Goal: Information Seeking & Learning: Understand process/instructions

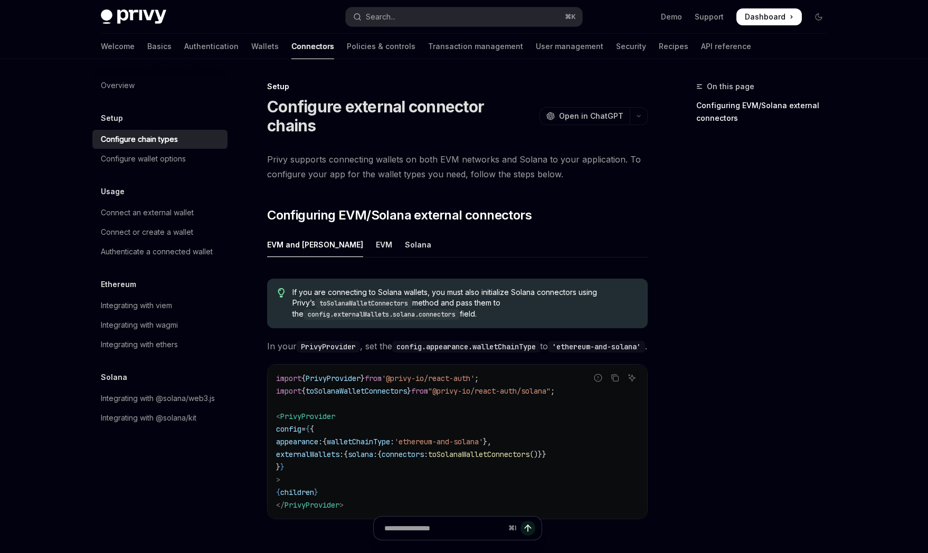
click at [432, 437] on span "'ethereum-and-solana'" at bounding box center [438, 442] width 89 height 10
click at [492, 450] on span "toSolanaWalletConnectors" at bounding box center [478, 455] width 101 height 10
click at [493, 450] on span "toSolanaWalletConnectors" at bounding box center [478, 455] width 101 height 10
click at [389, 298] on code "toSolanaWalletConnectors" at bounding box center [363, 303] width 97 height 11
click at [376, 232] on div "EVM" at bounding box center [384, 244] width 16 height 25
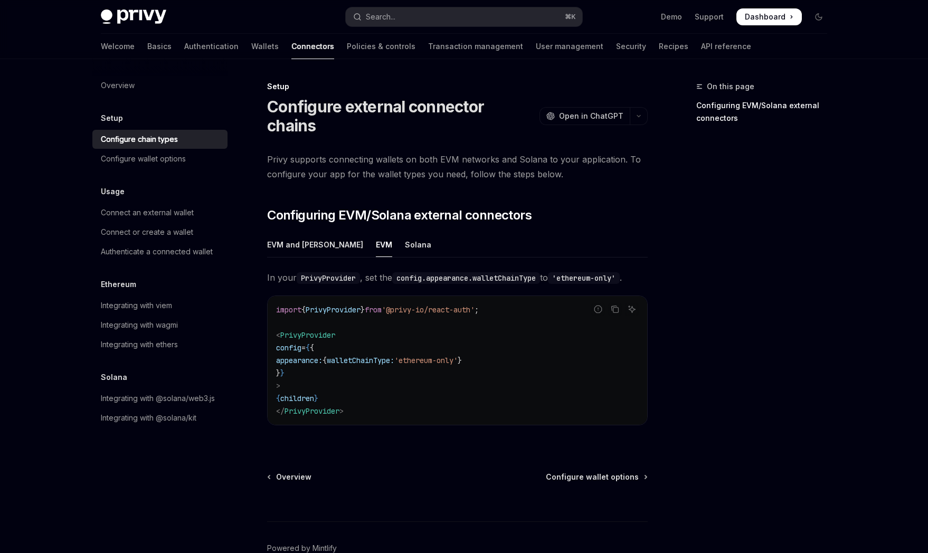
click at [469, 152] on span "Privy supports connecting wallets on both EVM networks and Solana to your appli…" at bounding box center [457, 167] width 381 height 30
click at [514, 152] on span "Privy supports connecting wallets on both EVM networks and Solana to your appli…" at bounding box center [457, 167] width 381 height 30
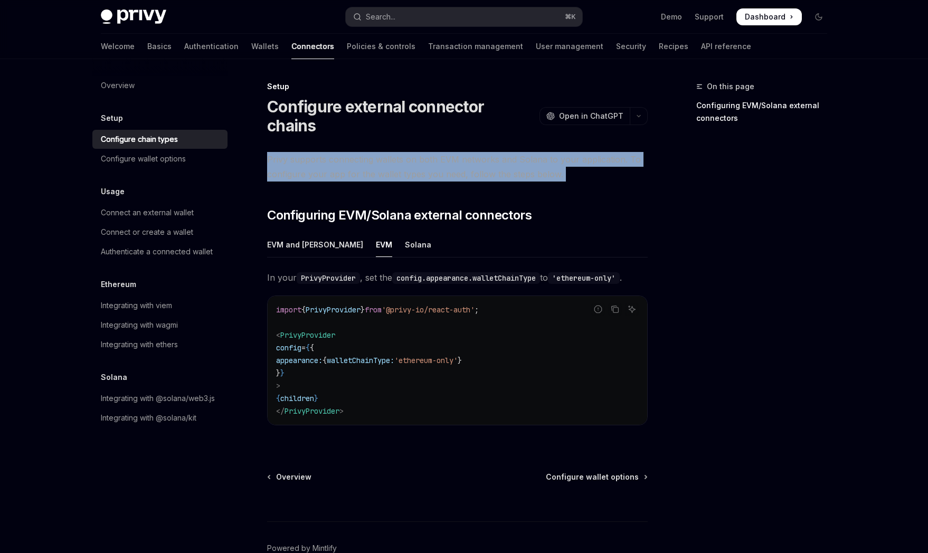
click at [514, 152] on span "Privy supports connecting wallets on both EVM networks and Solana to your appli…" at bounding box center [457, 167] width 381 height 30
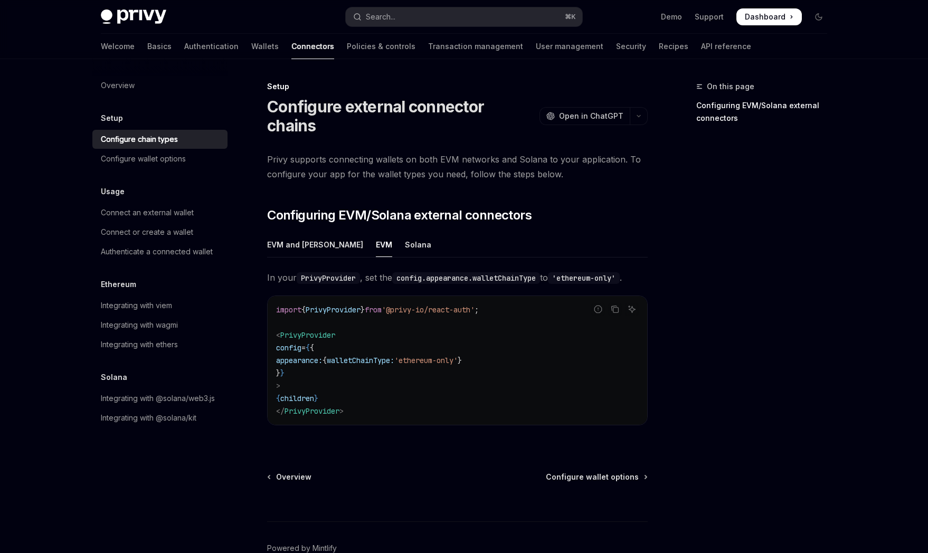
click at [449, 152] on span "Privy supports connecting wallets on both EVM networks and Solana to your appli…" at bounding box center [457, 167] width 381 height 30
click at [353, 152] on span "Privy supports connecting wallets on both EVM networks and Solana to your appli…" at bounding box center [457, 167] width 381 height 30
click at [195, 157] on div "Configure wallet options" at bounding box center [161, 159] width 120 height 13
type textarea "*"
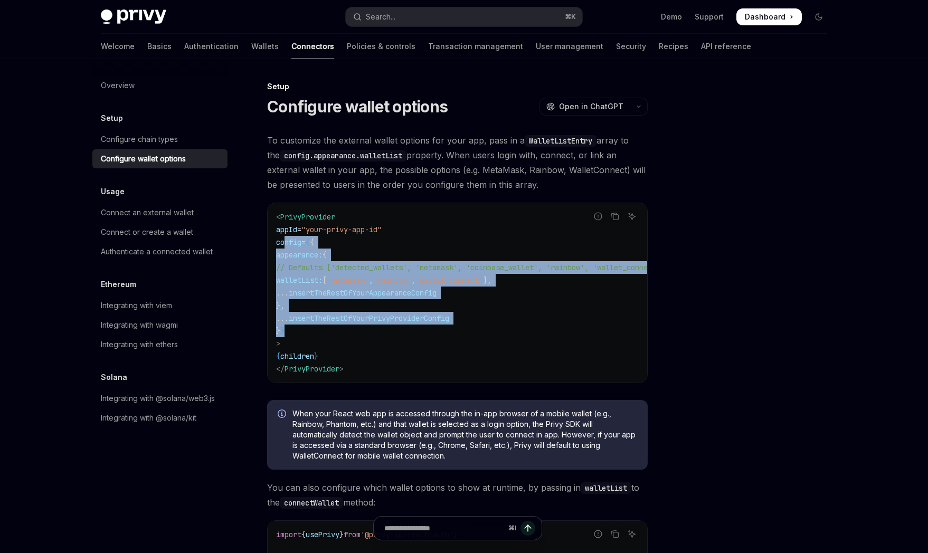
drag, startPoint x: 286, startPoint y: 240, endPoint x: 453, endPoint y: 334, distance: 191.8
click at [453, 334] on code "< PrivyProvider appId = "your-privy-app-id" config = { { appearance: { // Defau…" at bounding box center [483, 293] width 414 height 165
copy code "config = { { appearance: { // Defaults ['detected_wallets', 'metamask', 'coinba…"
click at [164, 143] on div "Configure chain types" at bounding box center [139, 139] width 77 height 13
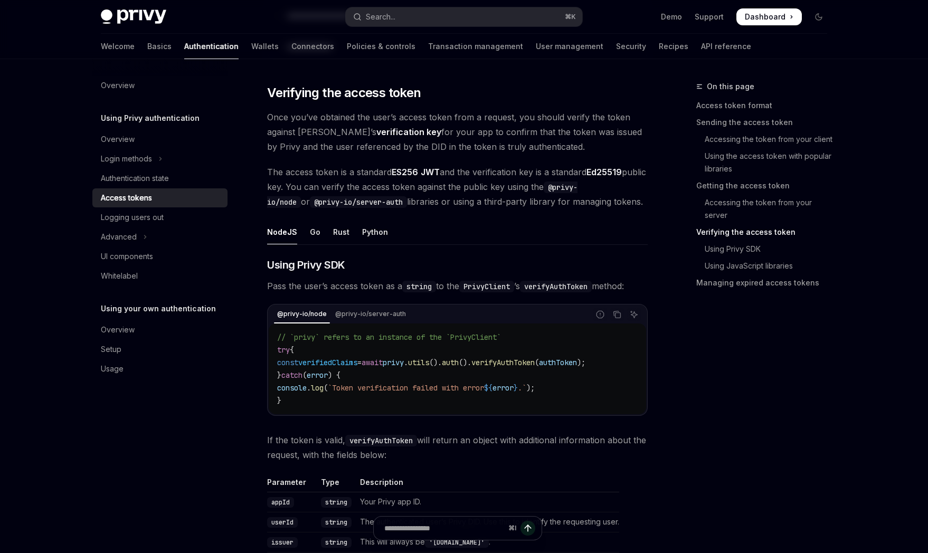
scroll to position [1497, 0]
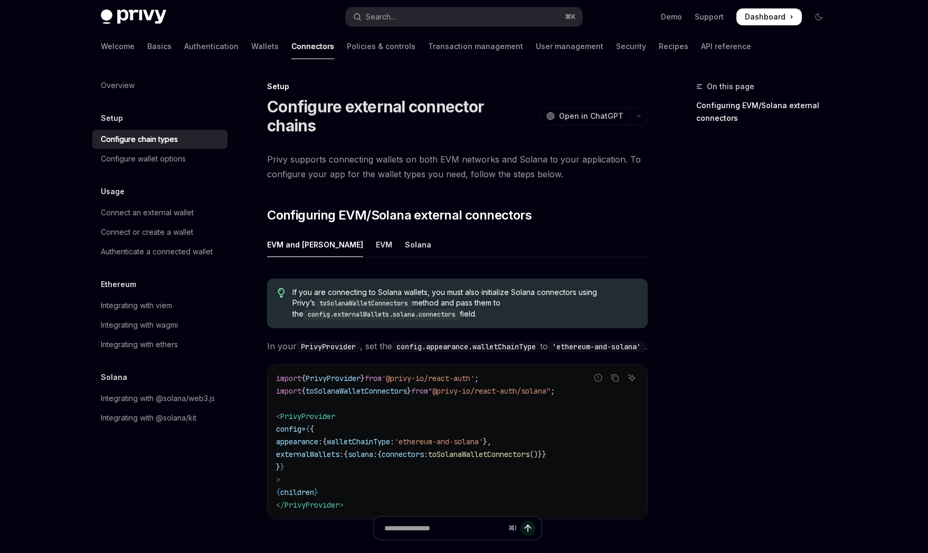
click at [312, 387] on span "toSolanaWalletConnectors" at bounding box center [356, 392] width 101 height 10
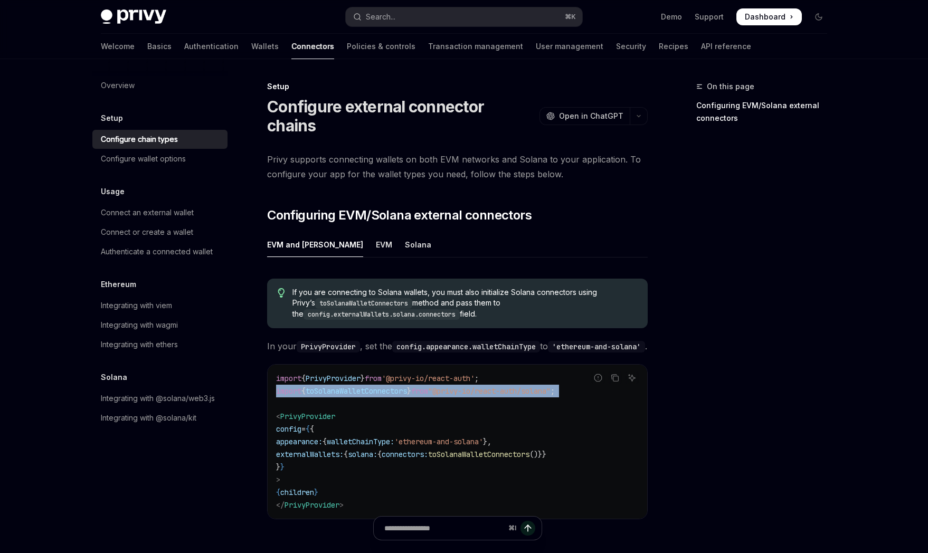
click at [312, 387] on span "toSolanaWalletConnectors" at bounding box center [356, 392] width 101 height 10
copy code "import { toSolanaWalletConnectors } from "@privy-io/react-auth/solana" ;"
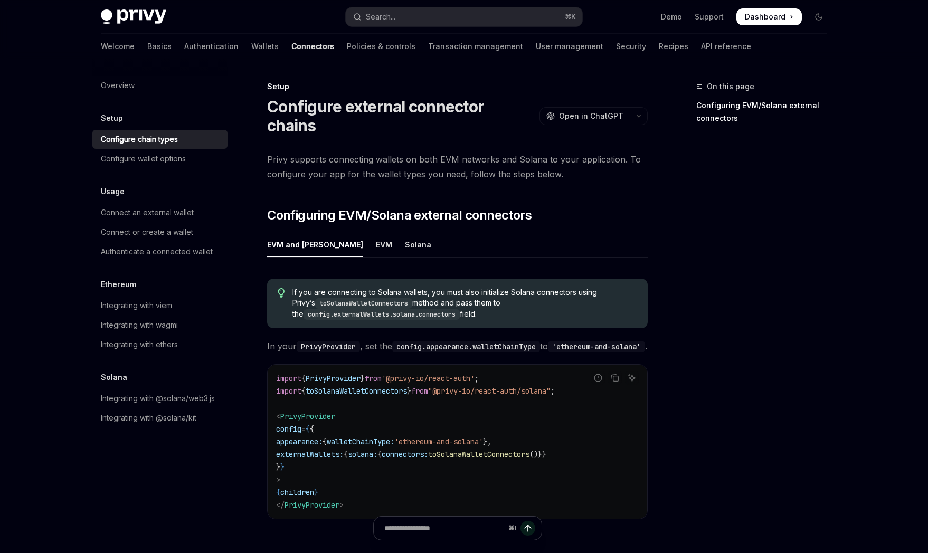
click at [460, 341] on code "config.appearance.walletChainType" at bounding box center [466, 347] width 148 height 12
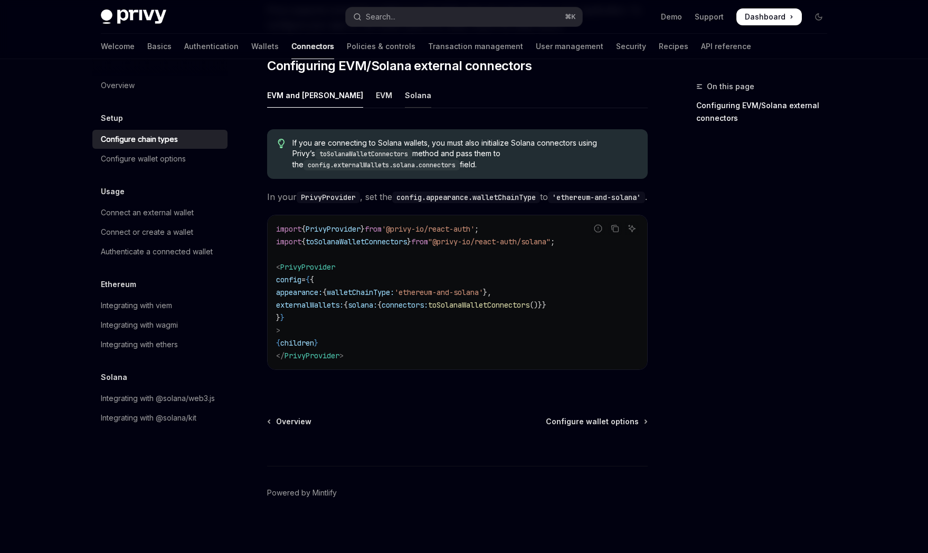
click at [405, 83] on div "Solana" at bounding box center [418, 95] width 26 height 25
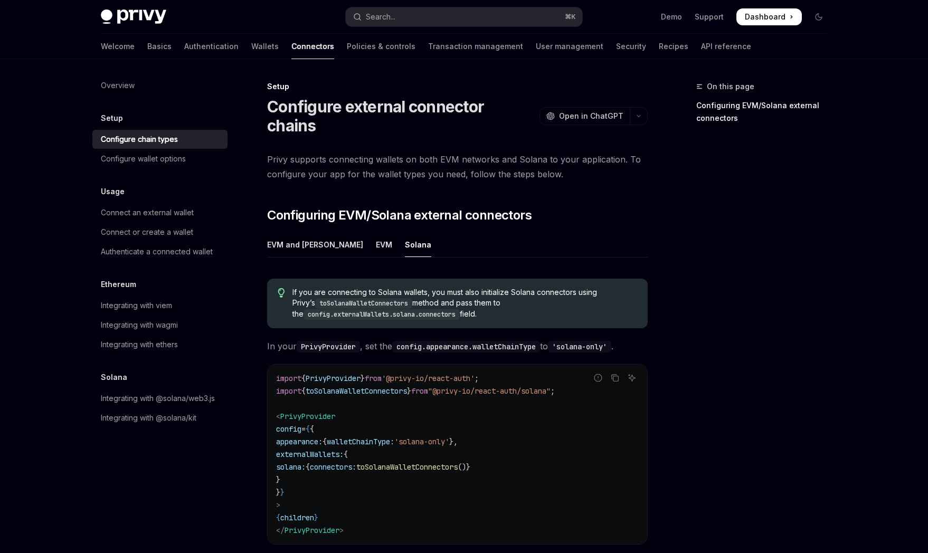
scroll to position [160, 0]
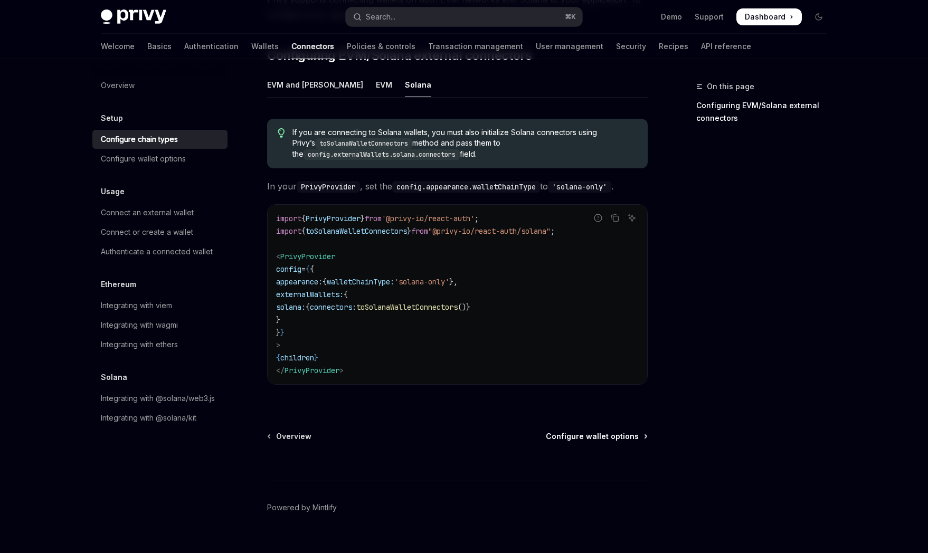
click at [586, 431] on span "Configure wallet options" at bounding box center [592, 436] width 93 height 11
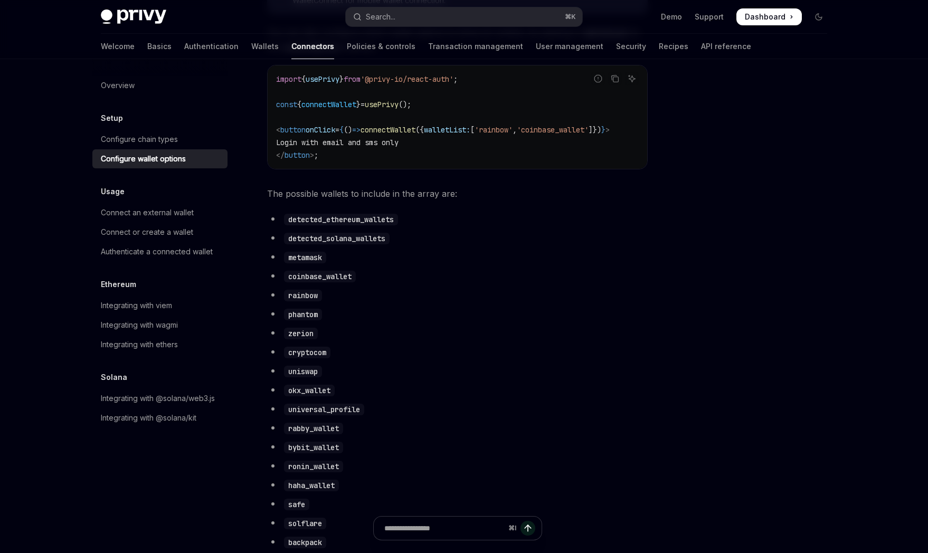
scroll to position [713, 0]
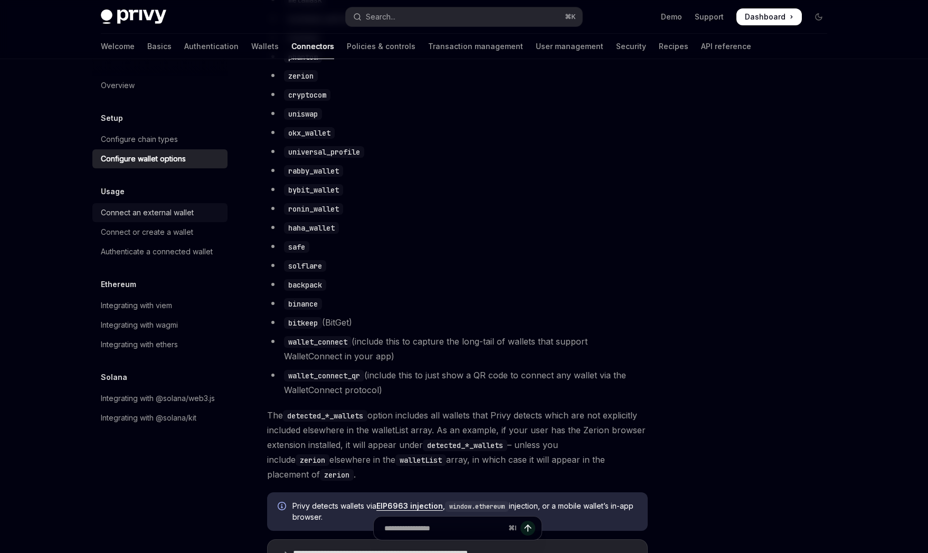
click at [175, 213] on div "Connect an external wallet" at bounding box center [147, 212] width 93 height 13
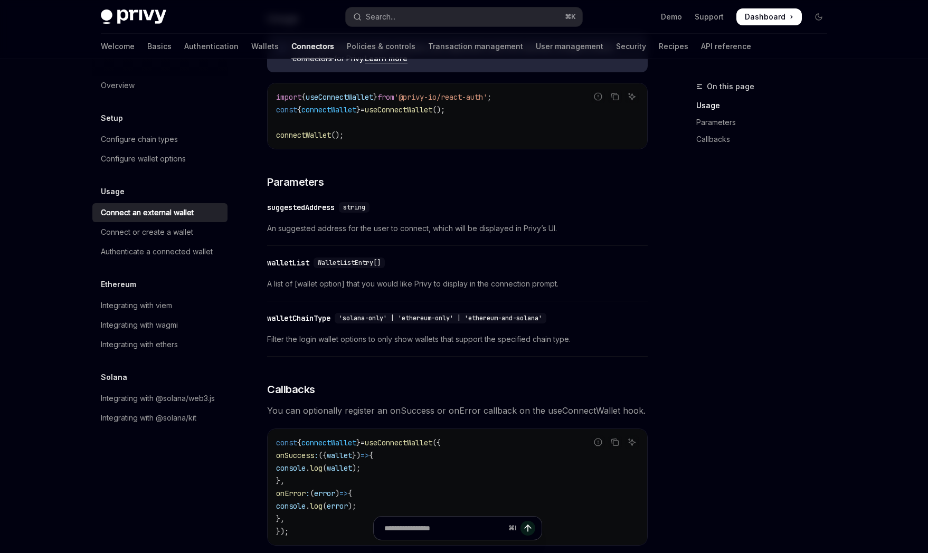
scroll to position [607, 0]
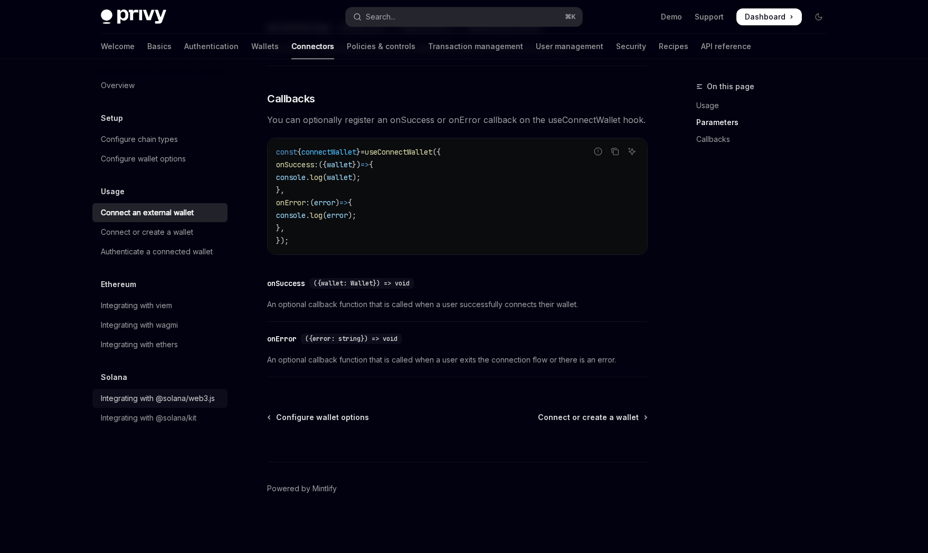
click at [156, 393] on div "Integrating with @solana/web3.js" at bounding box center [158, 398] width 114 height 13
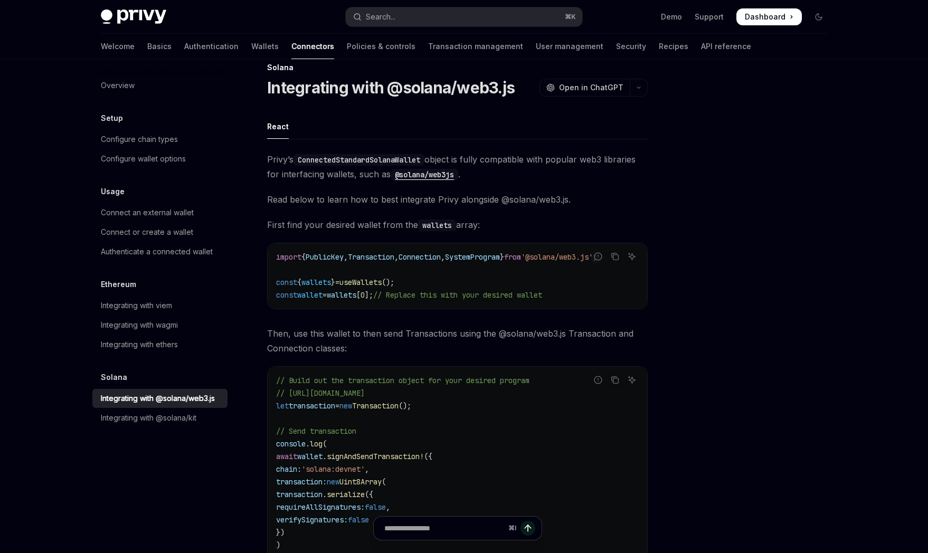
scroll to position [242, 0]
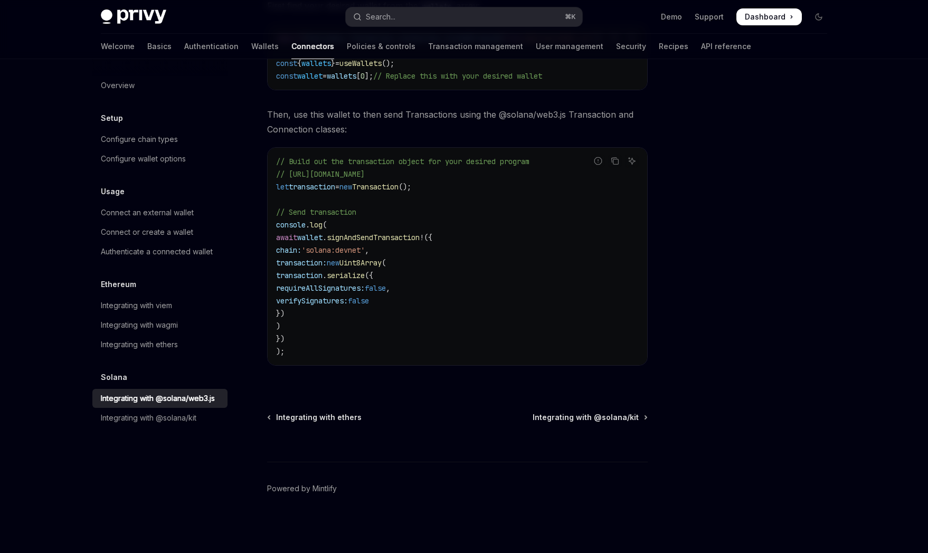
click at [380, 320] on code "// Build out the transaction object for your desired program // https://solana-…" at bounding box center [457, 256] width 363 height 203
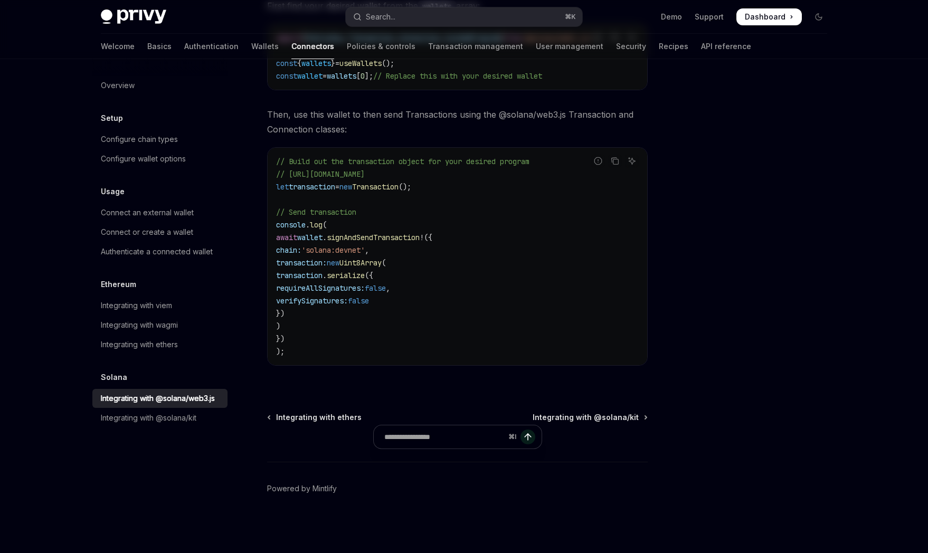
scroll to position [0, 0]
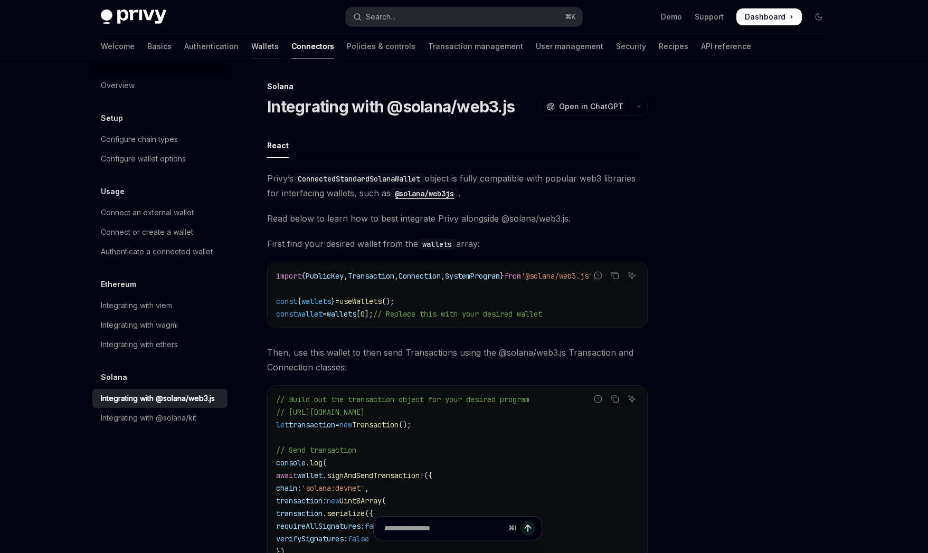
click at [251, 46] on link "Wallets" at bounding box center [264, 46] width 27 height 25
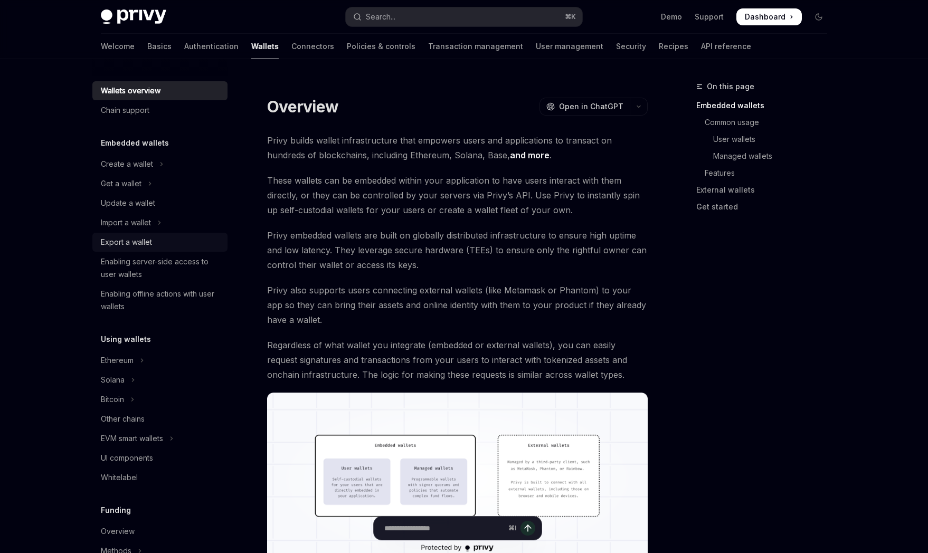
scroll to position [6, 0]
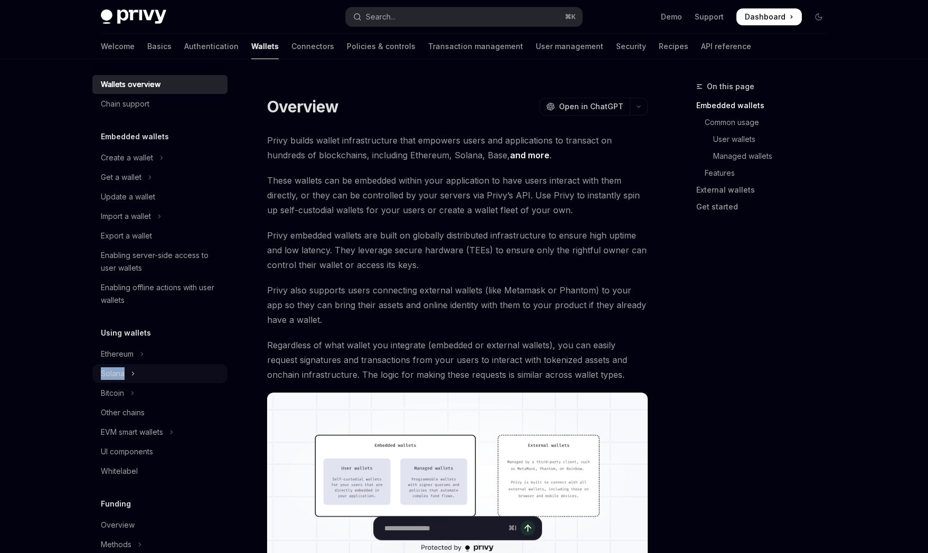
click at [108, 374] on div "Solana" at bounding box center [113, 374] width 24 height 13
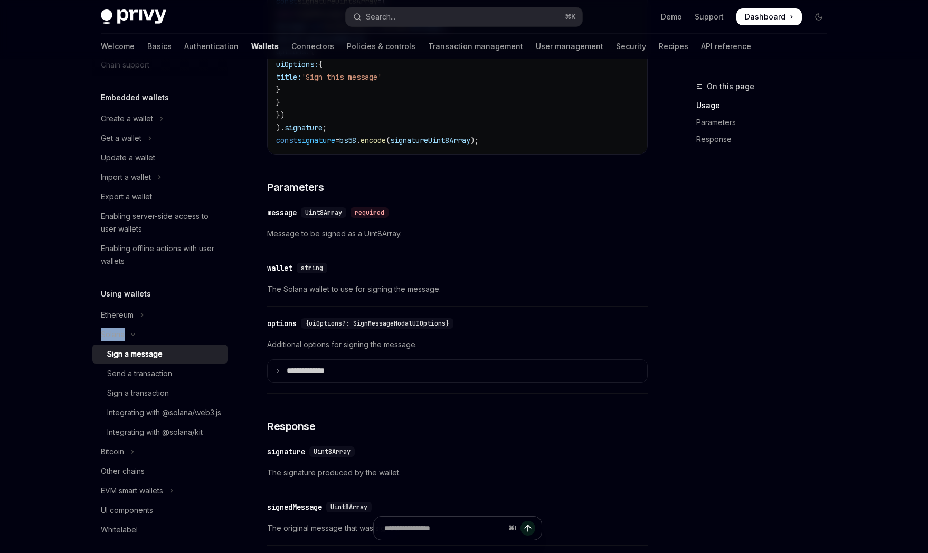
scroll to position [746, 0]
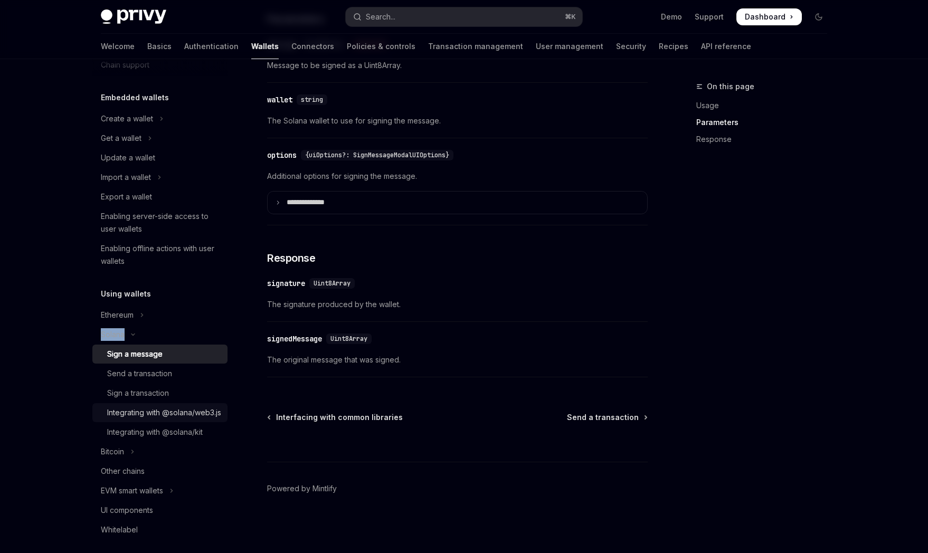
click at [154, 419] on div "Integrating with @solana/web3.js" at bounding box center [164, 413] width 114 height 13
type textarea "*"
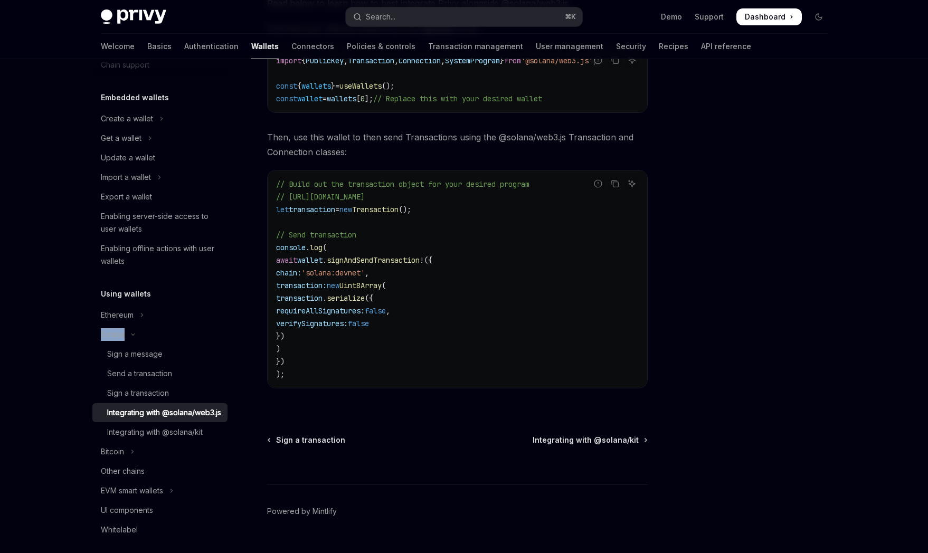
scroll to position [249, 0]
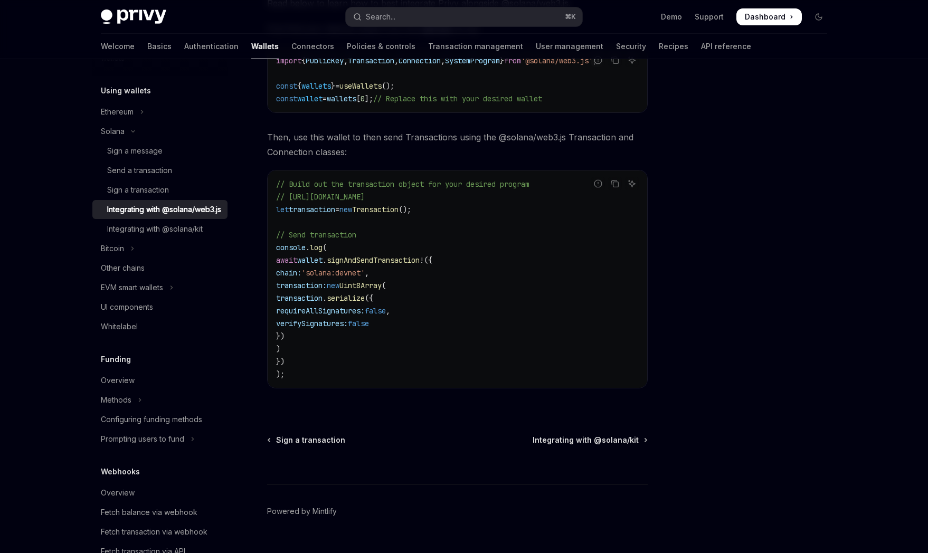
click at [560, 312] on code "// Build out the transaction object for your desired program // https://solana-…" at bounding box center [457, 279] width 363 height 203
click at [562, 319] on code "// Build out the transaction object for your desired program // https://solana-…" at bounding box center [457, 279] width 363 height 203
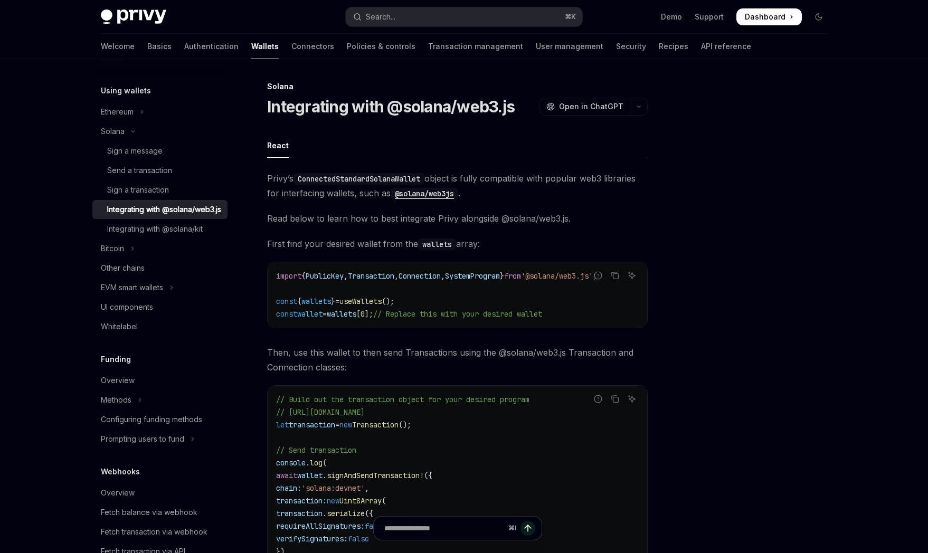
scroll to position [242, 0]
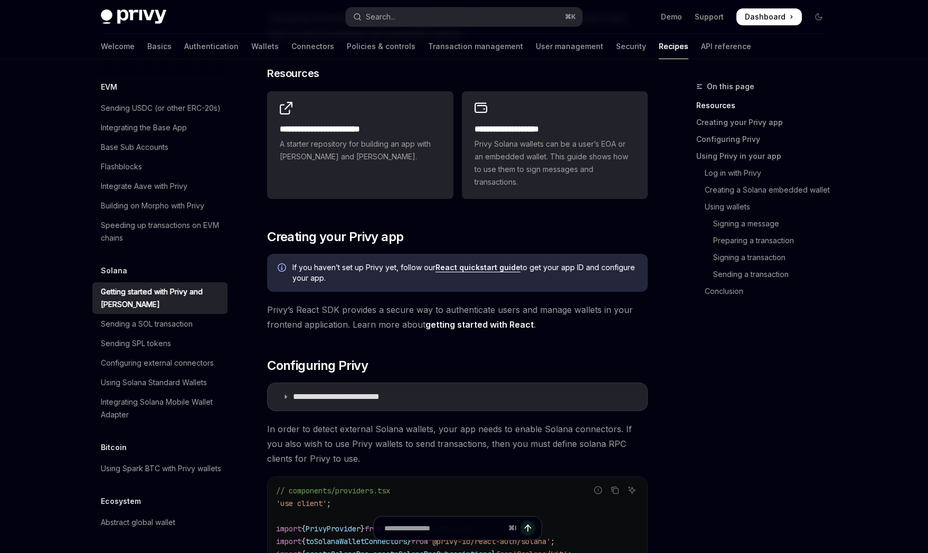
scroll to position [159, 0]
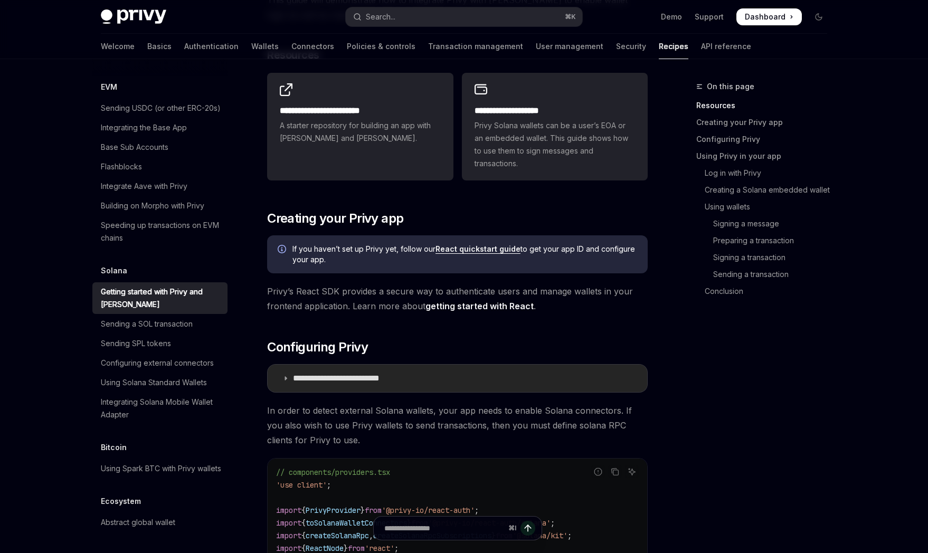
click at [408, 380] on p "**********" at bounding box center [353, 378] width 120 height 11
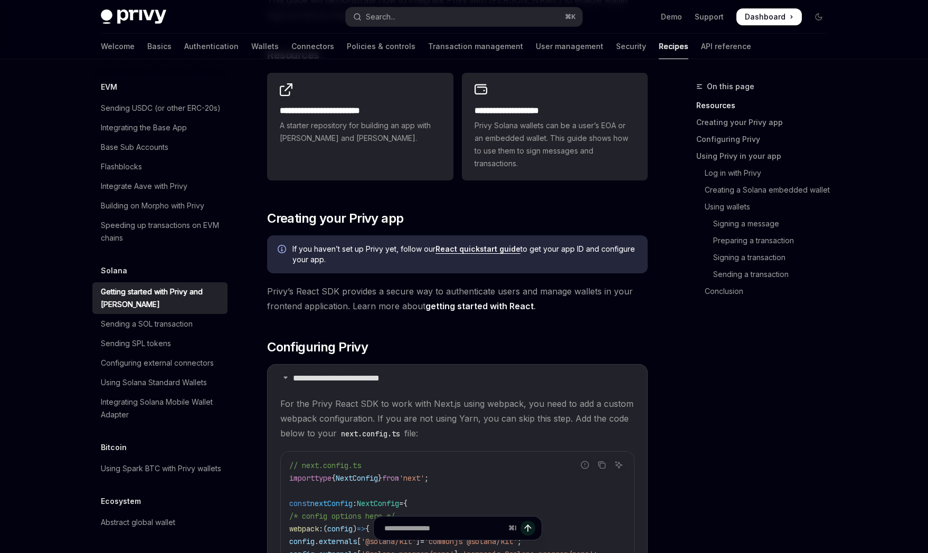
scroll to position [362, 0]
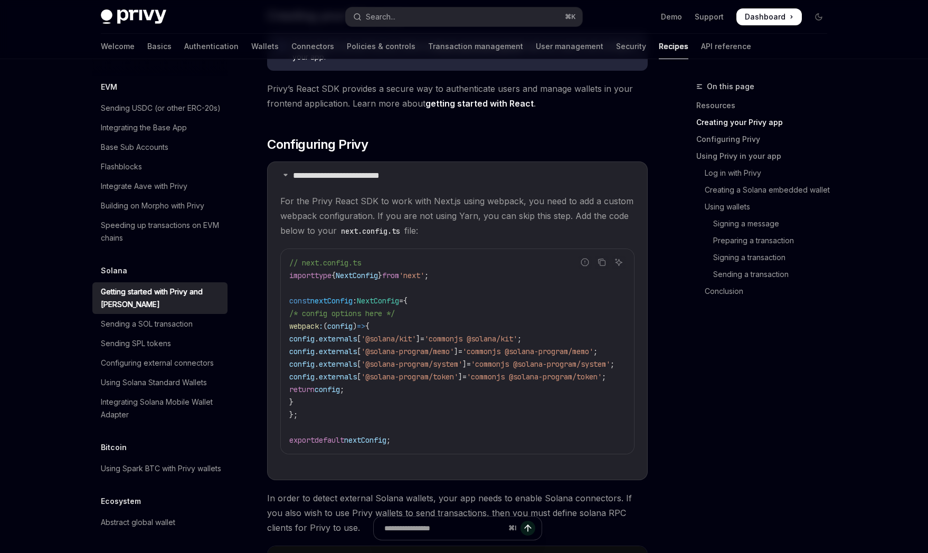
click at [417, 352] on span "'@solana-program/memo'" at bounding box center [407, 352] width 93 height 10
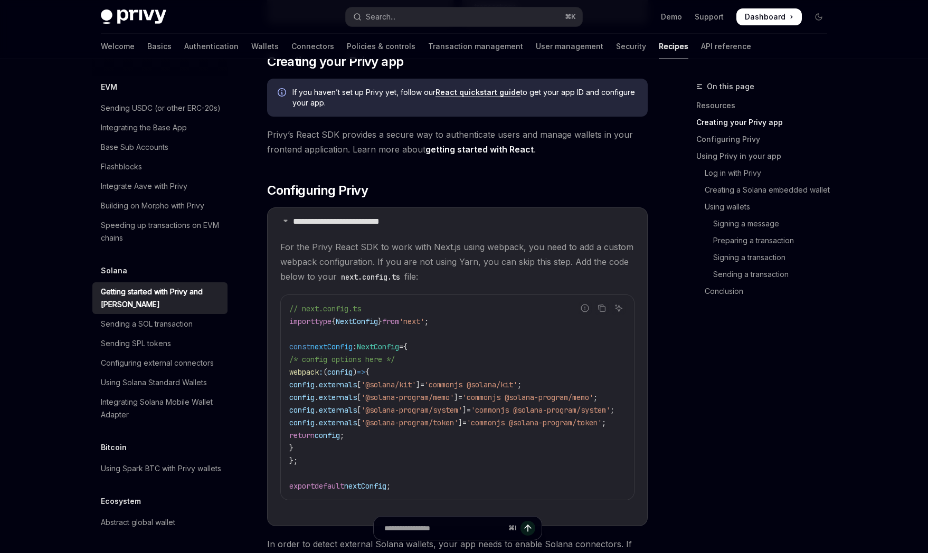
scroll to position [114, 0]
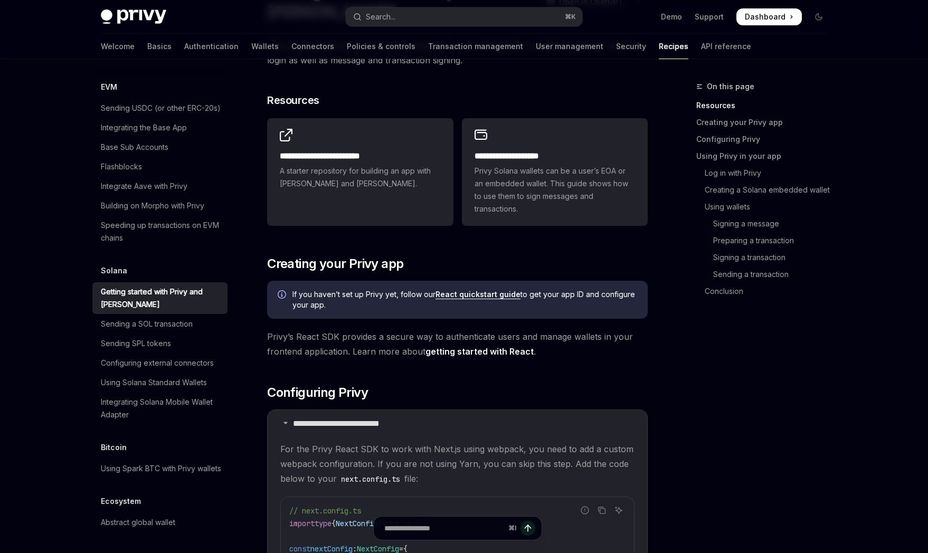
click at [456, 295] on link "React quickstart guide" at bounding box center [478, 295] width 85 height 10
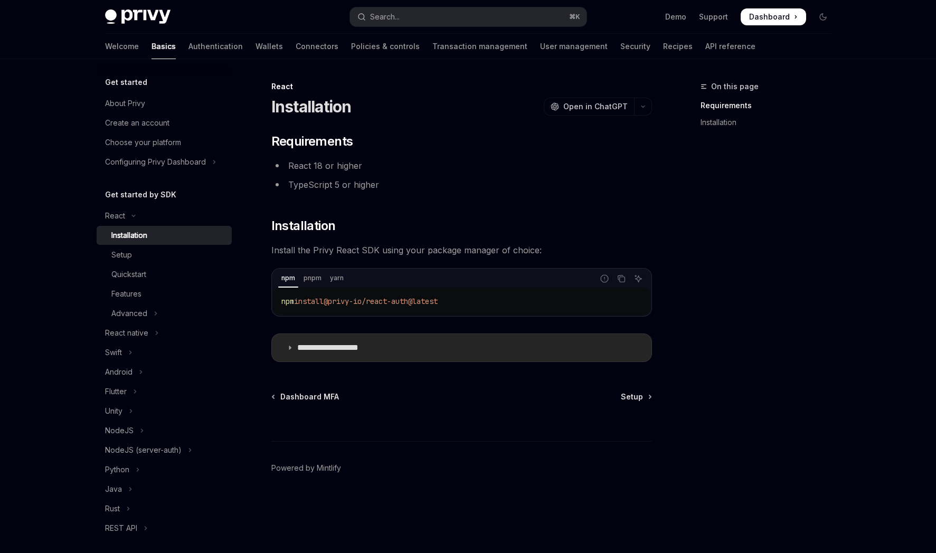
click at [351, 347] on p "**********" at bounding box center [340, 348] width 87 height 11
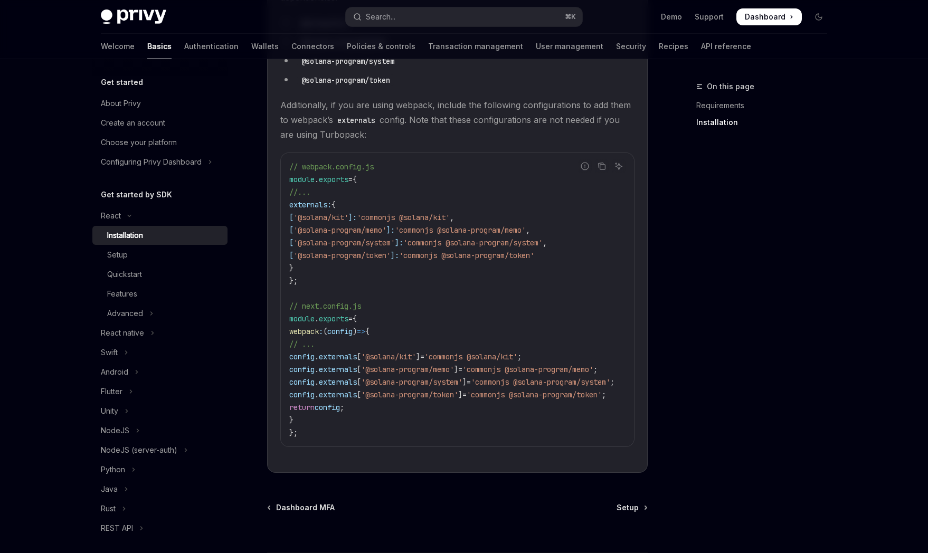
scroll to position [405, 0]
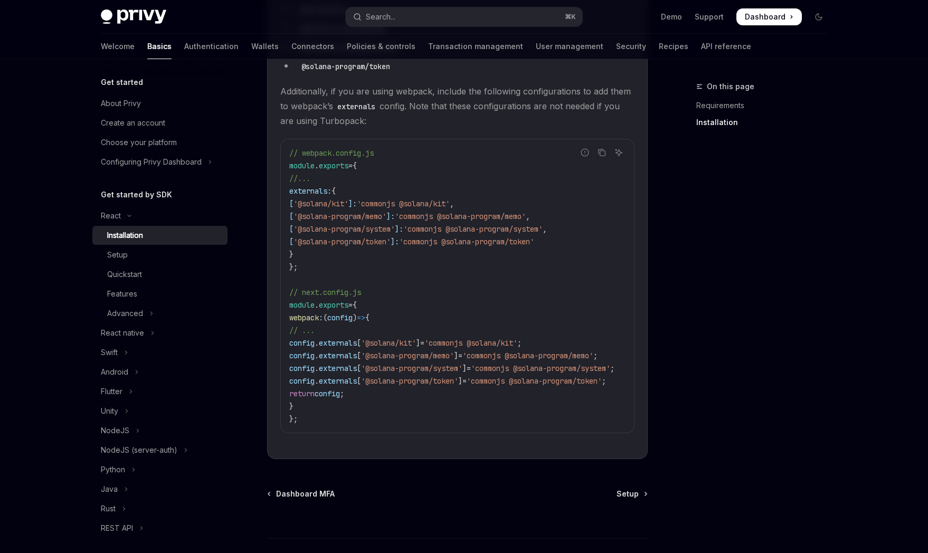
click at [429, 351] on span "'@solana-program/memo'" at bounding box center [407, 356] width 93 height 10
click at [394, 334] on code "// webpack.config.js module . exports = { //... externals: { [ '@solana/kit' ]:…" at bounding box center [464, 286] width 351 height 279
click at [390, 338] on span "'@solana/kit'" at bounding box center [388, 343] width 55 height 10
click at [371, 323] on code "// webpack.config.js module . exports = { //... externals: { [ '@solana/kit' ]:…" at bounding box center [464, 286] width 351 height 279
click at [357, 338] on span "externals" at bounding box center [338, 343] width 38 height 10
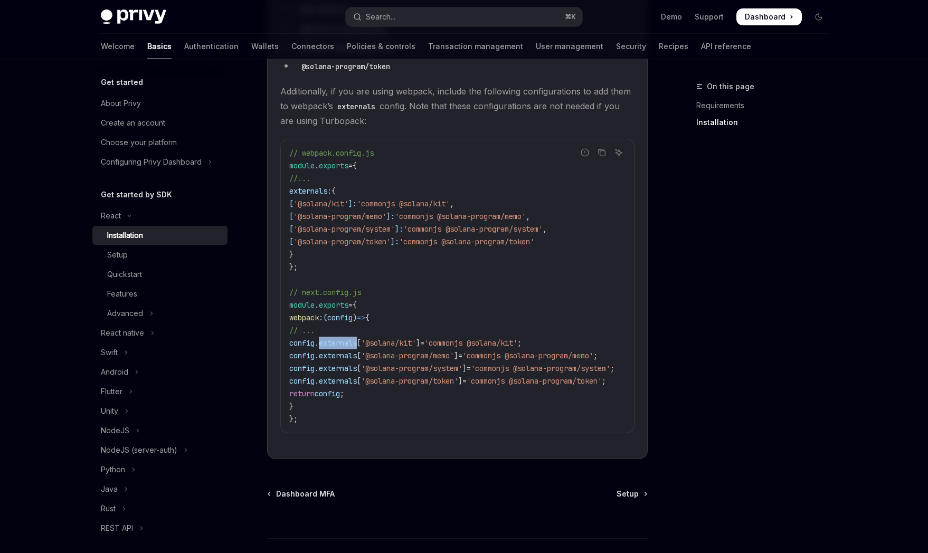
click at [357, 338] on span "externals" at bounding box center [338, 343] width 38 height 10
